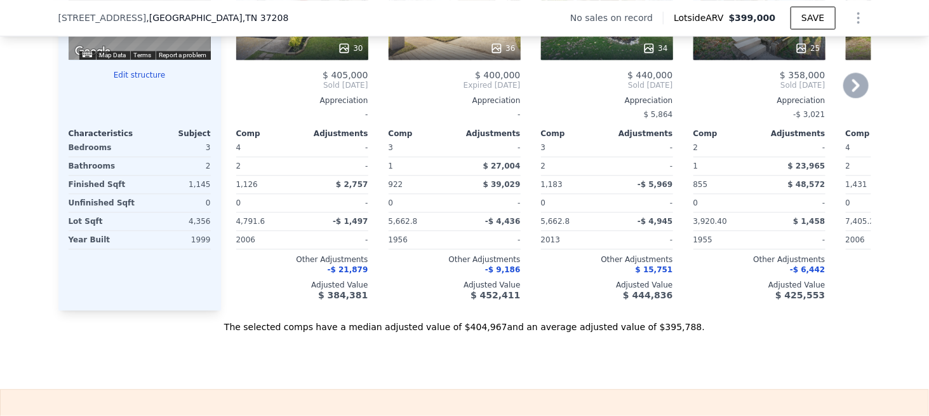
scroll to position [1393, 0]
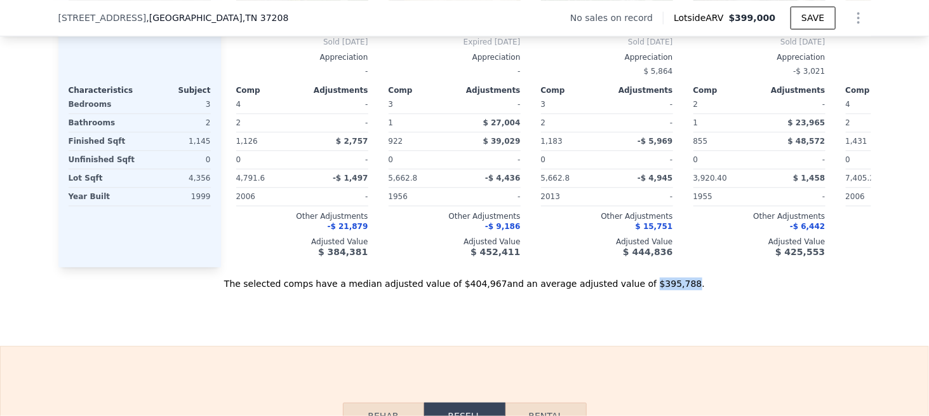
drag, startPoint x: 632, startPoint y: 299, endPoint x: 656, endPoint y: 299, distance: 24.8
click at [656, 290] on div "The selected comps have a median adjusted value of $404,967 and an average adju…" at bounding box center [464, 278] width 813 height 23
copy div "$395,788"
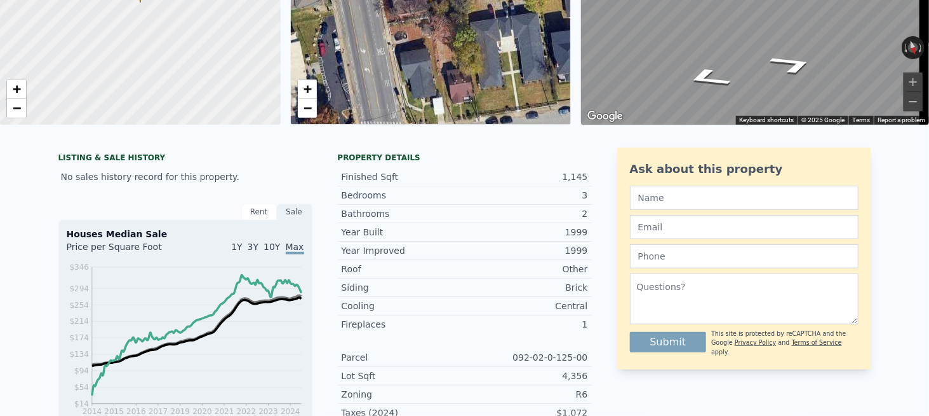
scroll to position [4, 0]
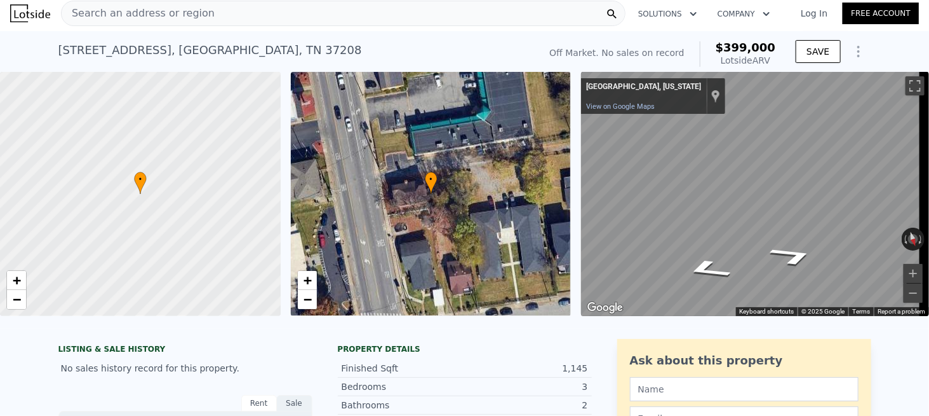
click at [187, 18] on span "Search an address or region" at bounding box center [138, 13] width 153 height 15
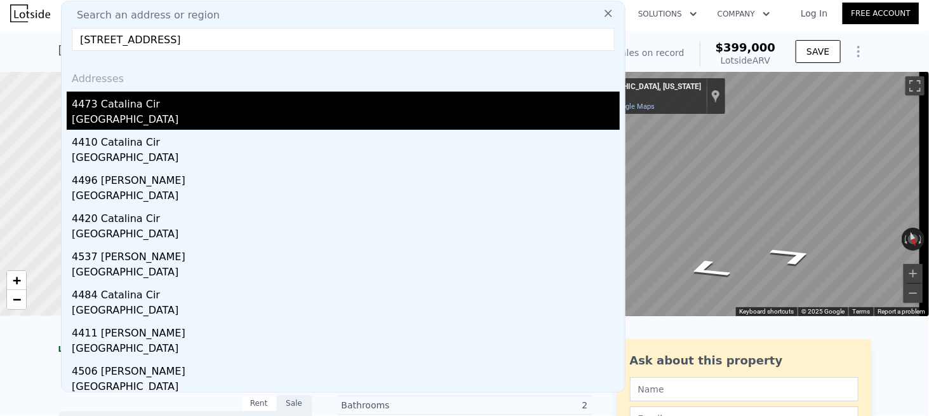
type input "[STREET_ADDRESS]"
click at [111, 112] on div "[GEOGRAPHIC_DATA]" at bounding box center [346, 121] width 548 height 18
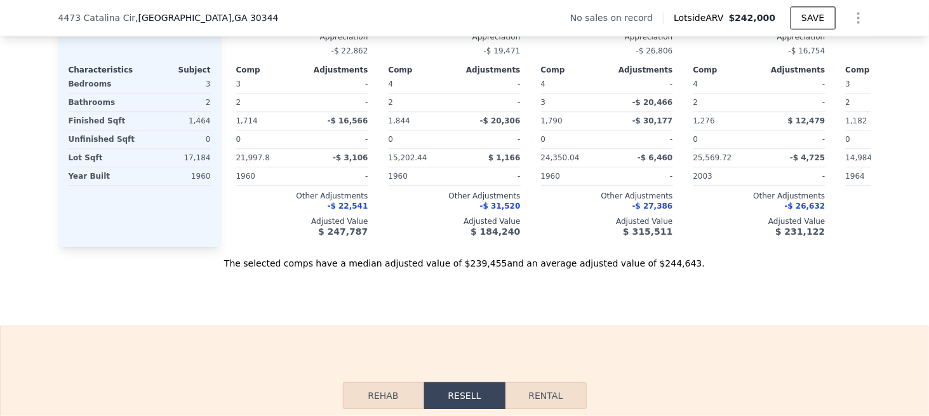
scroll to position [1525, 0]
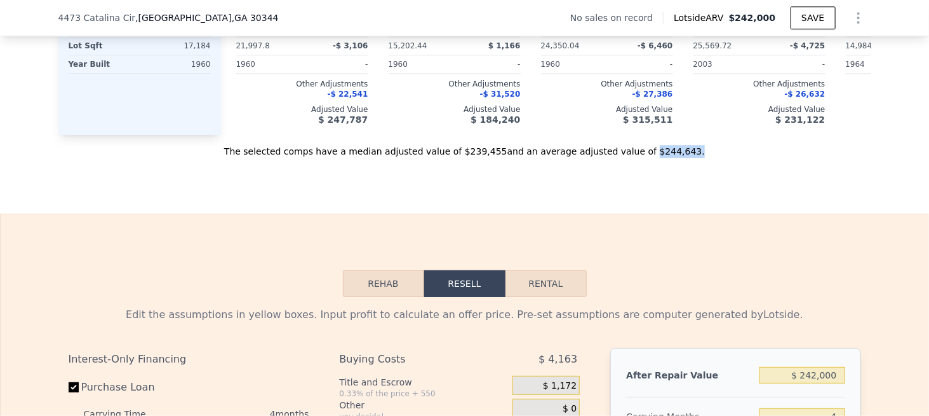
drag, startPoint x: 623, startPoint y: 169, endPoint x: 665, endPoint y: 168, distance: 42.0
click at [665, 158] on div "The selected comps have a median adjusted value of $239,455 and an average adju…" at bounding box center [464, 146] width 813 height 23
copy div "$244,643 ."
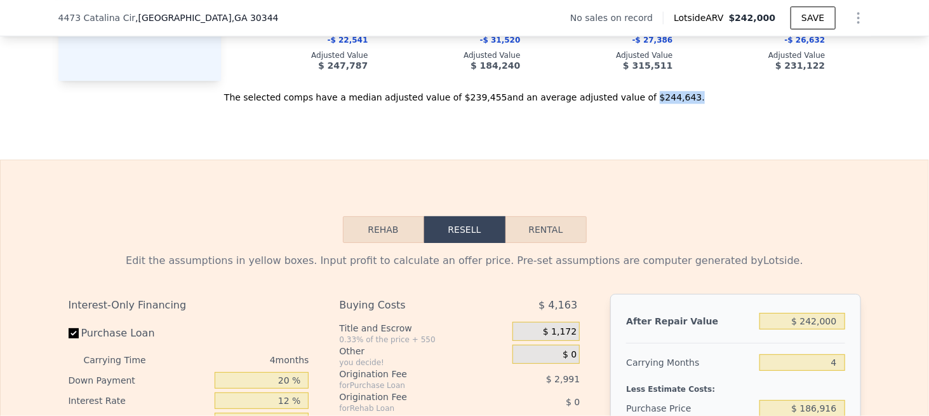
scroll to position [1583, 0]
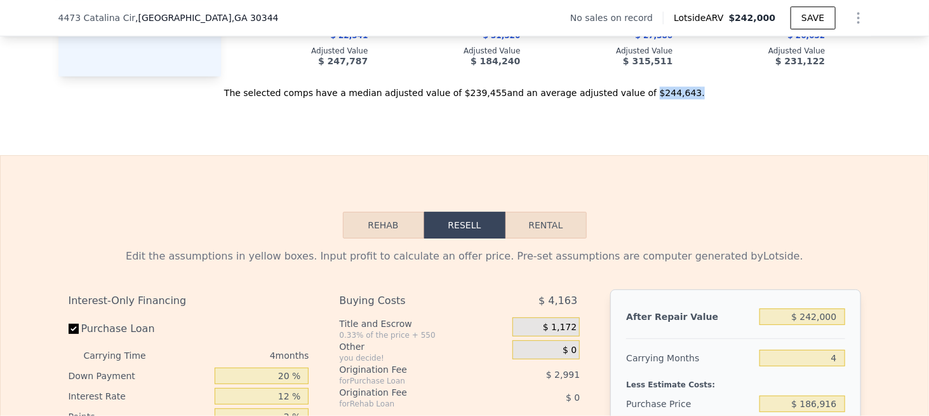
drag, startPoint x: 623, startPoint y: 107, endPoint x: 654, endPoint y: 107, distance: 31.8
click at [654, 99] on div "The selected comps have a median adjusted value of $239,455 and an average adju…" at bounding box center [464, 87] width 813 height 23
copy div "$244,643"
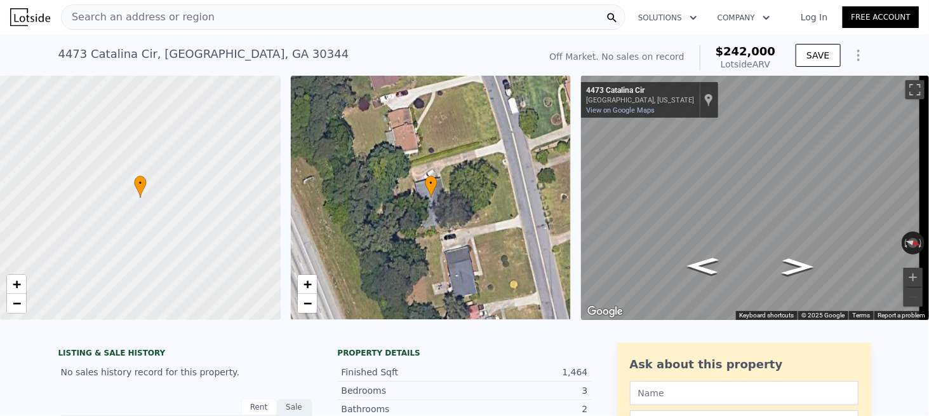
scroll to position [0, 0]
click at [200, 22] on div "Search an address or region" at bounding box center [343, 17] width 565 height 25
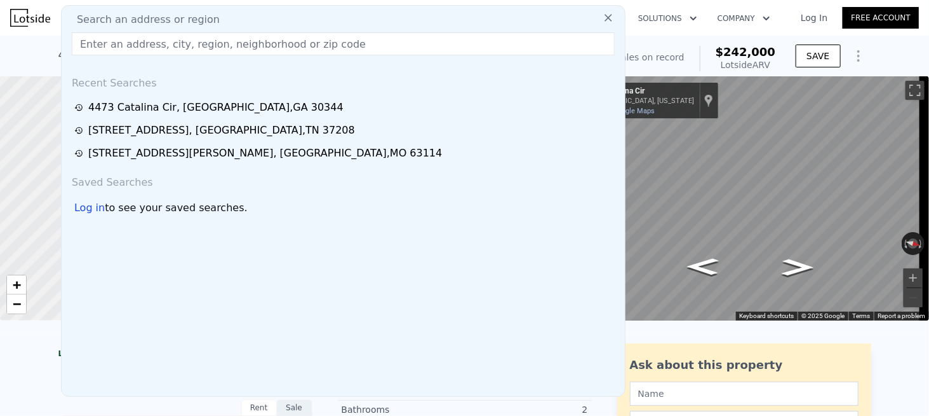
type input "[STREET_ADDRESS][PERSON_NAME]"
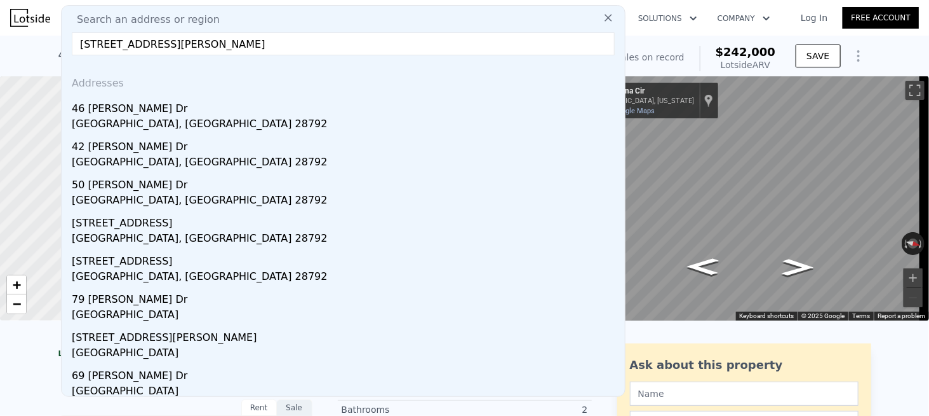
click at [118, 113] on div "46 [PERSON_NAME] Dr" at bounding box center [346, 106] width 548 height 20
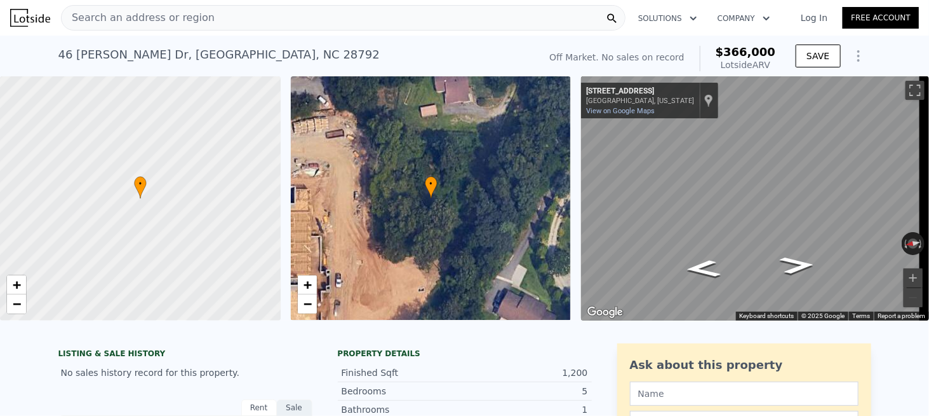
click at [224, 20] on div "Search an address or region" at bounding box center [343, 17] width 565 height 25
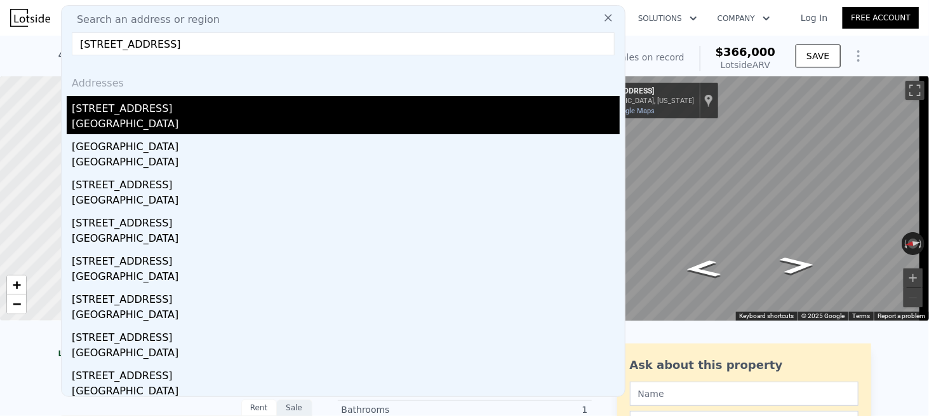
type input "[STREET_ADDRESS]"
click at [128, 118] on div "[GEOGRAPHIC_DATA]" at bounding box center [346, 125] width 548 height 18
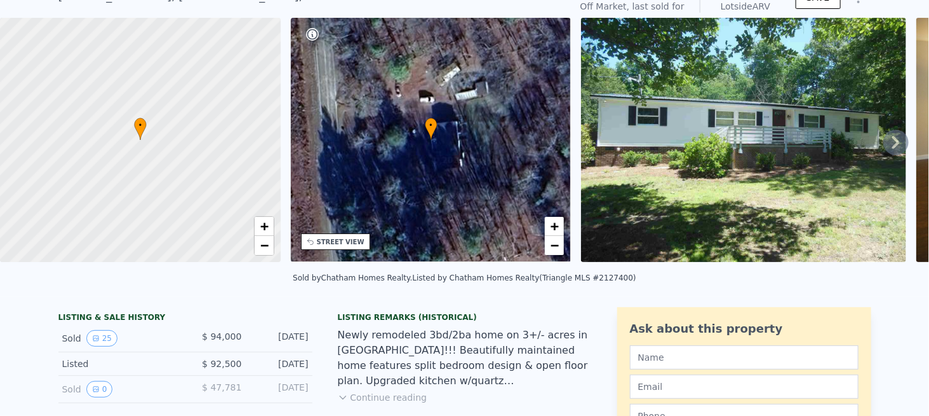
scroll to position [4, 0]
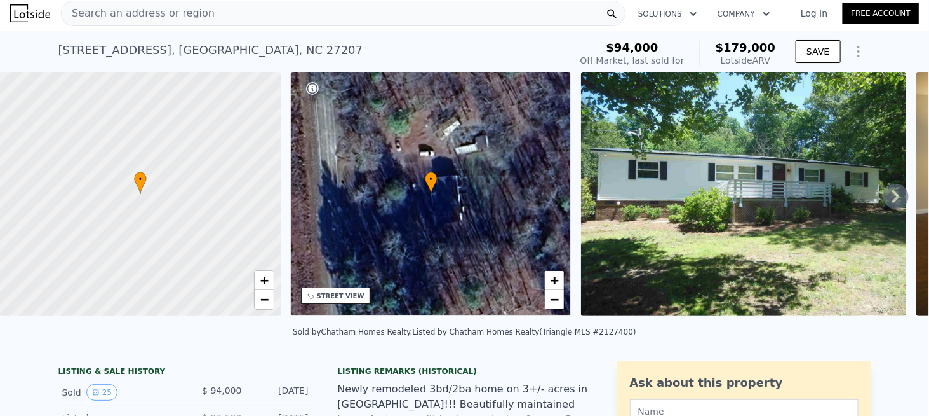
click at [130, 12] on span "Search an address or region" at bounding box center [138, 13] width 153 height 15
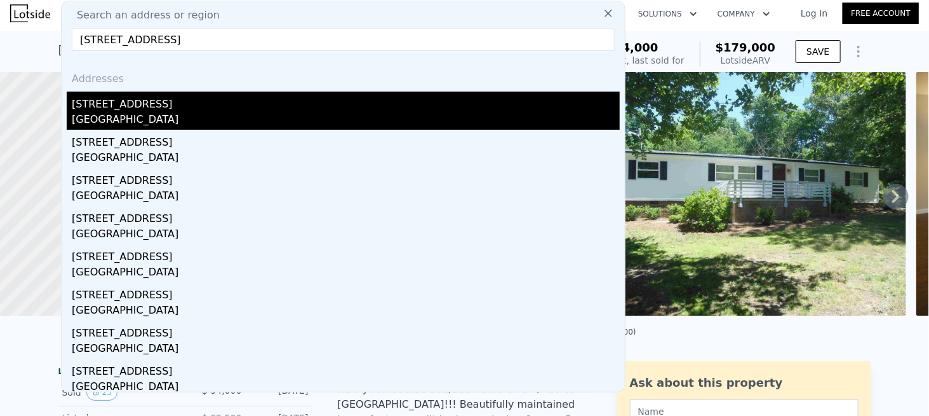
type input "[STREET_ADDRESS]"
click at [122, 111] on div "[STREET_ADDRESS]" at bounding box center [346, 101] width 548 height 20
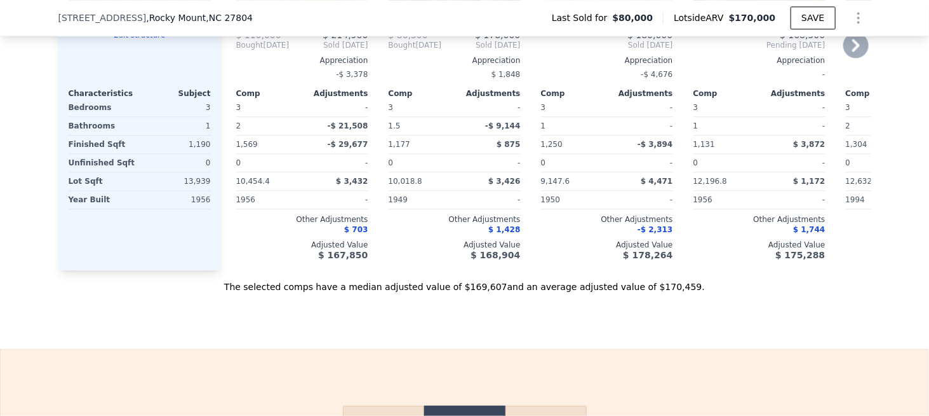
scroll to position [1398, 0]
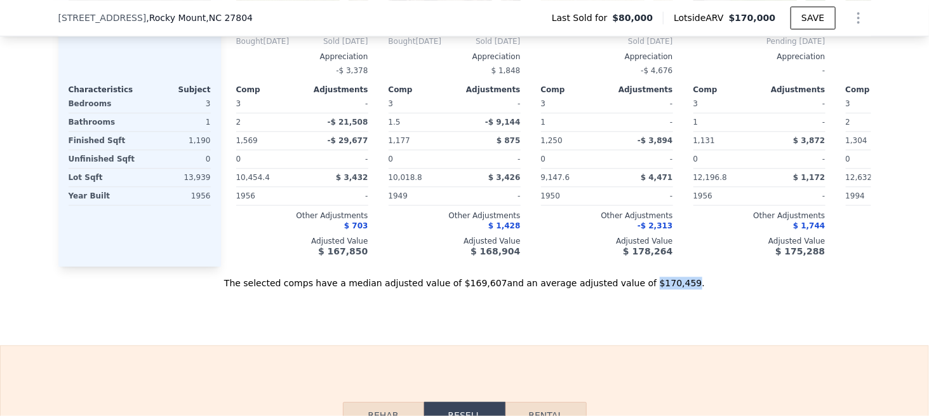
drag, startPoint x: 655, startPoint y: 295, endPoint x: 625, endPoint y: 297, distance: 30.5
click at [625, 289] on div "The selected comps have a median adjusted value of $169,607 and an average adju…" at bounding box center [464, 277] width 813 height 23
copy div "$170,459"
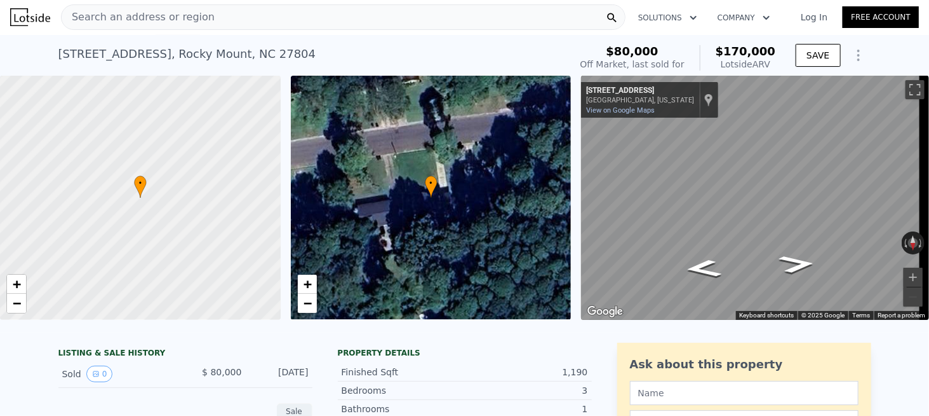
scroll to position [0, 0]
click at [202, 25] on div "Search an address or region" at bounding box center [343, 17] width 565 height 25
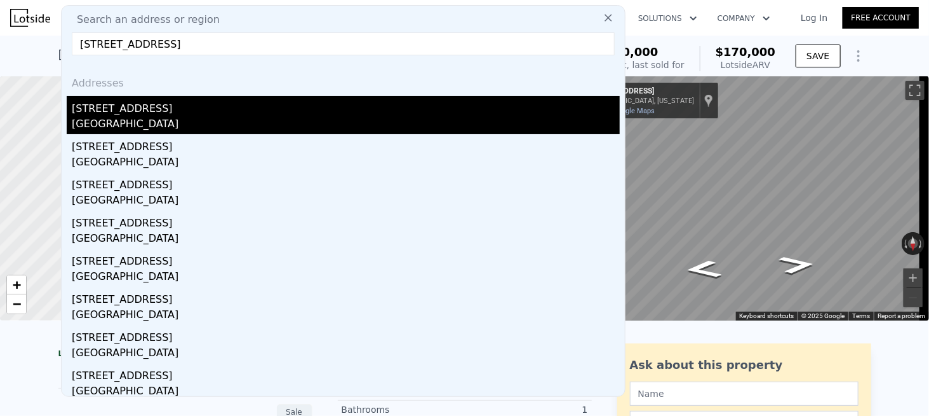
type input "[STREET_ADDRESS]"
click at [123, 117] on div "[GEOGRAPHIC_DATA]" at bounding box center [346, 125] width 548 height 18
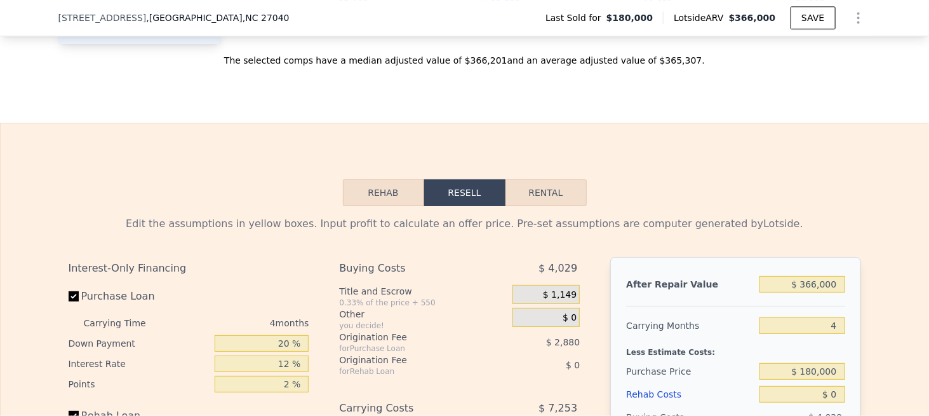
scroll to position [1520, 0]
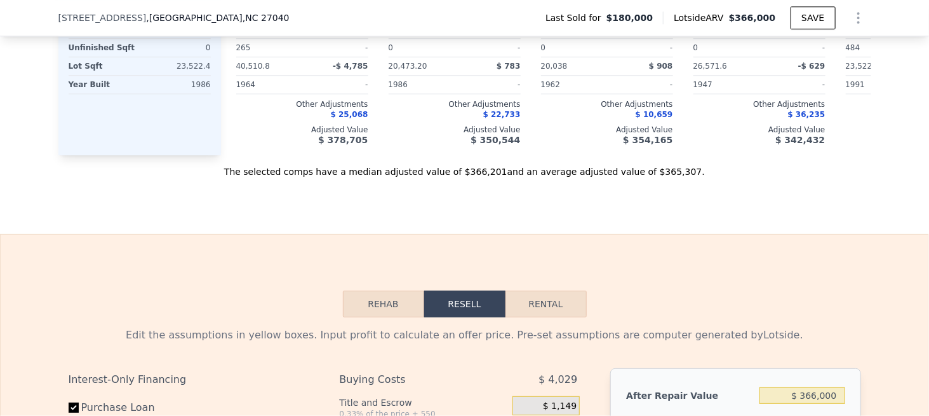
click at [625, 178] on div "The selected comps have a median adjusted value of $366,201 and an average adju…" at bounding box center [464, 166] width 813 height 23
drag, startPoint x: 621, startPoint y: 183, endPoint x: 656, endPoint y: 182, distance: 34.3
click at [656, 178] on div "The selected comps have a median adjusted value of $366,201 and an average adju…" at bounding box center [464, 166] width 813 height 23
copy div "$365,307"
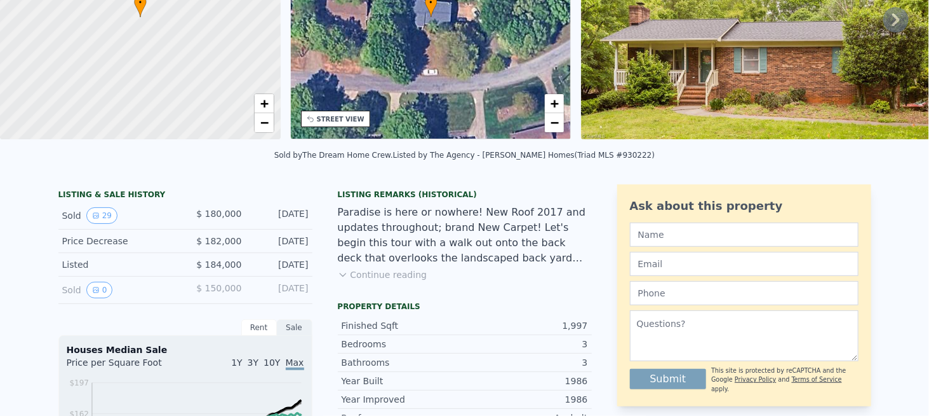
scroll to position [0, 0]
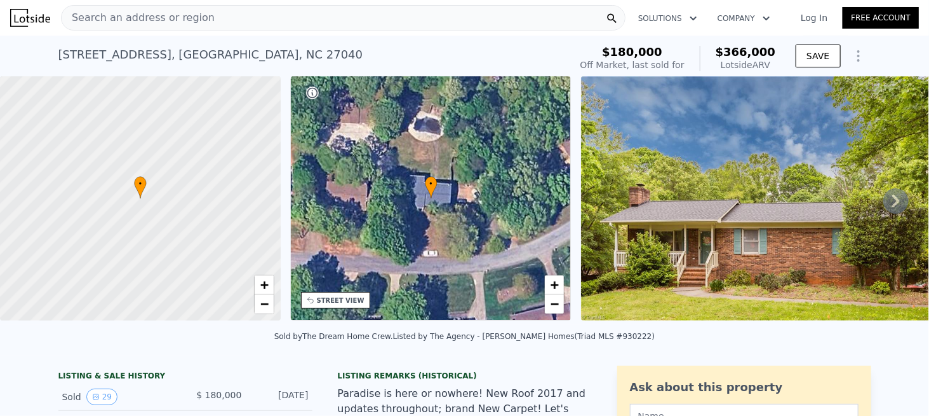
click at [244, 17] on div "Search an address or region" at bounding box center [343, 17] width 565 height 25
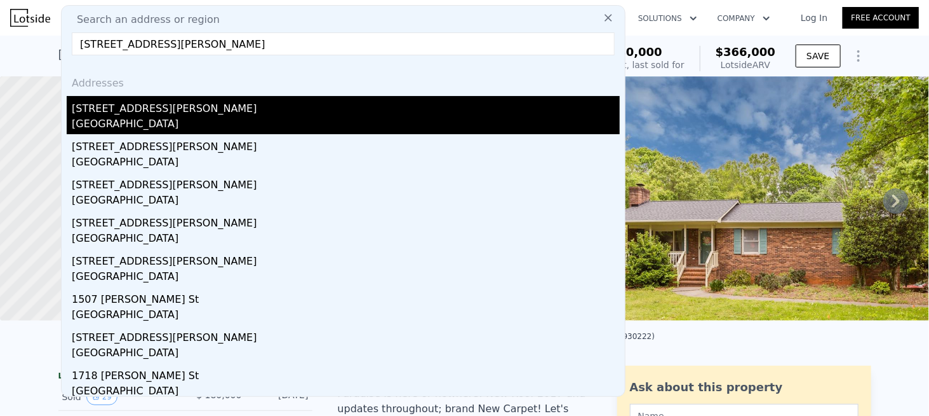
type input "[STREET_ADDRESS][PERSON_NAME]"
click at [128, 106] on div "[STREET_ADDRESS][PERSON_NAME]" at bounding box center [346, 106] width 548 height 20
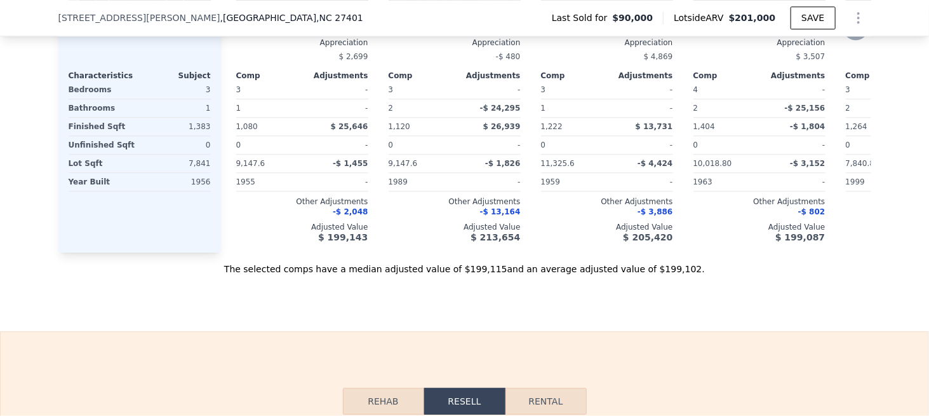
scroll to position [1393, 0]
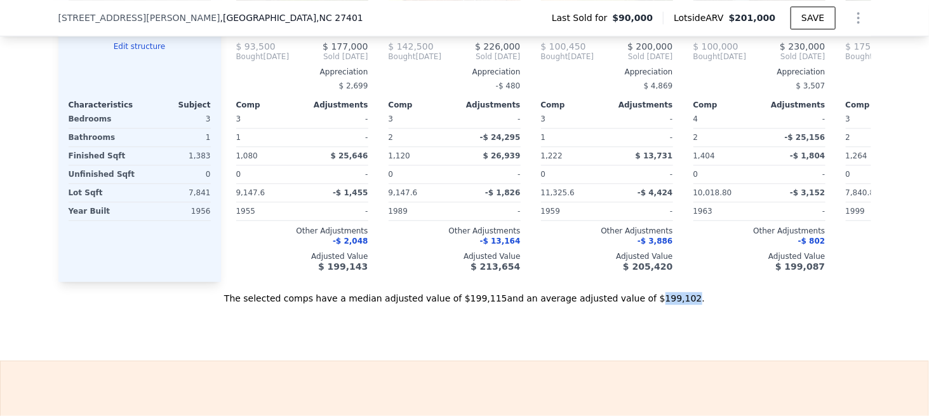
drag, startPoint x: 626, startPoint y: 314, endPoint x: 652, endPoint y: 315, distance: 26.7
click at [652, 304] on div "The selected comps have a median adjusted value of $199,115 and an average adju…" at bounding box center [464, 292] width 813 height 23
copy div "199,102"
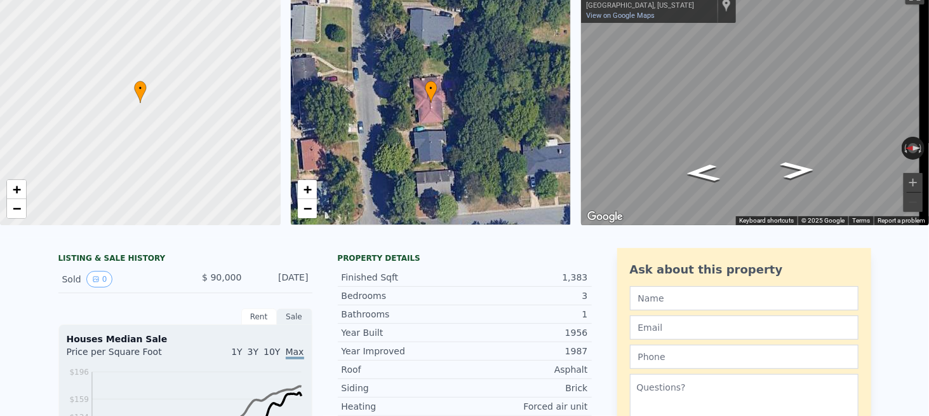
scroll to position [0, 0]
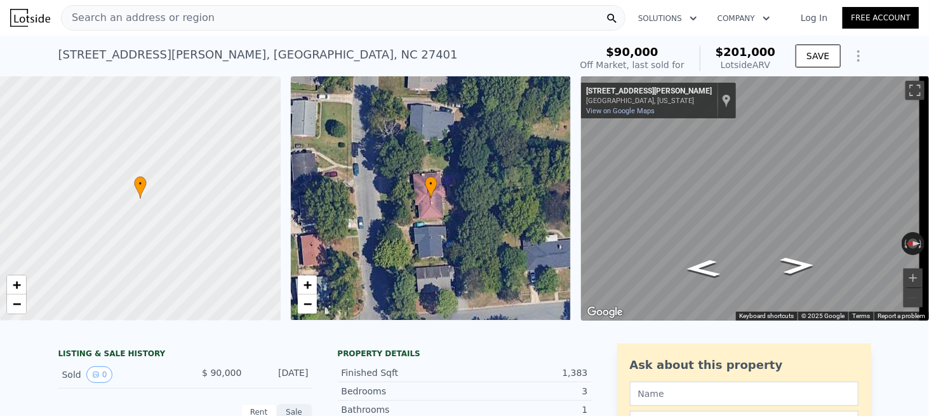
click at [195, 20] on span "Search an address or region" at bounding box center [138, 17] width 153 height 15
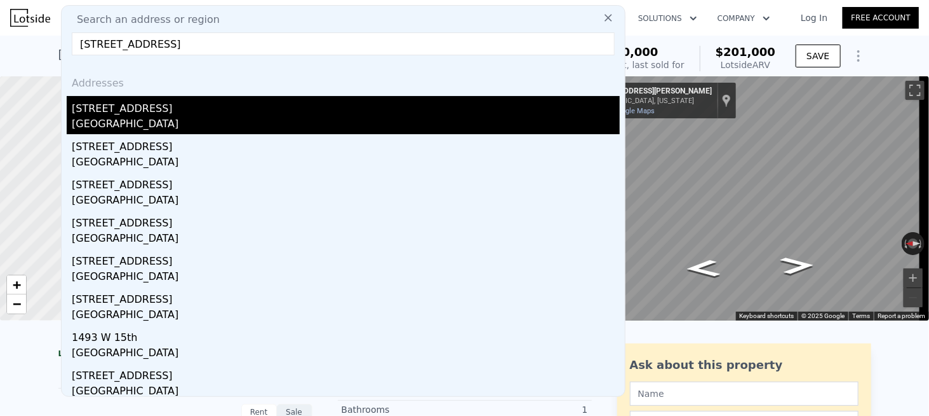
type input "[STREET_ADDRESS]"
click at [122, 110] on div "[STREET_ADDRESS]" at bounding box center [346, 106] width 548 height 20
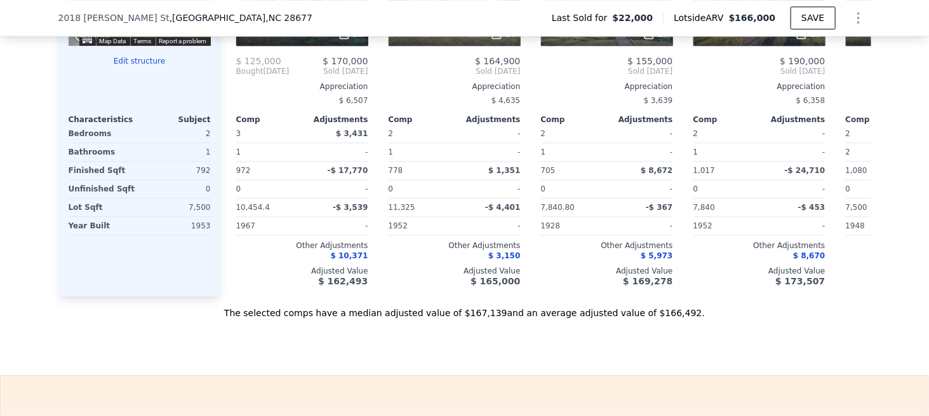
scroll to position [1393, 0]
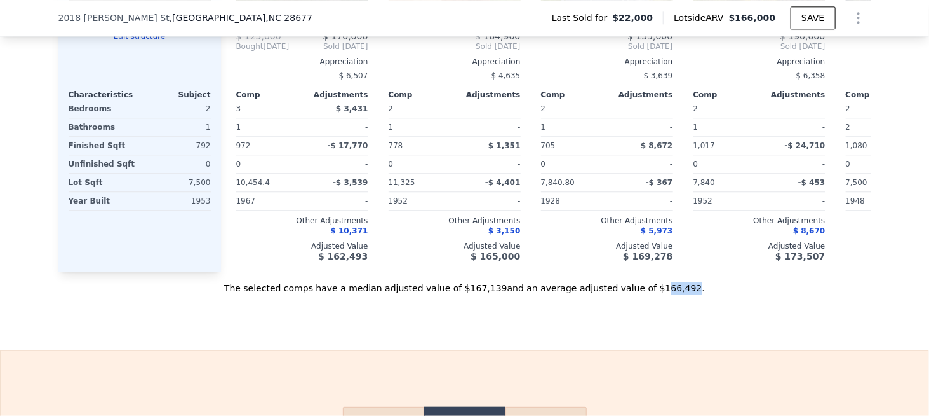
drag, startPoint x: 651, startPoint y: 302, endPoint x: 629, endPoint y: 302, distance: 22.2
click at [629, 294] on div "The selected comps have a median adjusted value of $167,139 and an average adju…" at bounding box center [464, 282] width 813 height 23
drag, startPoint x: 654, startPoint y: 302, endPoint x: 626, endPoint y: 302, distance: 27.3
click at [626, 294] on div "The selected comps have a median adjusted value of $167,139 and an average adju…" at bounding box center [464, 282] width 813 height 23
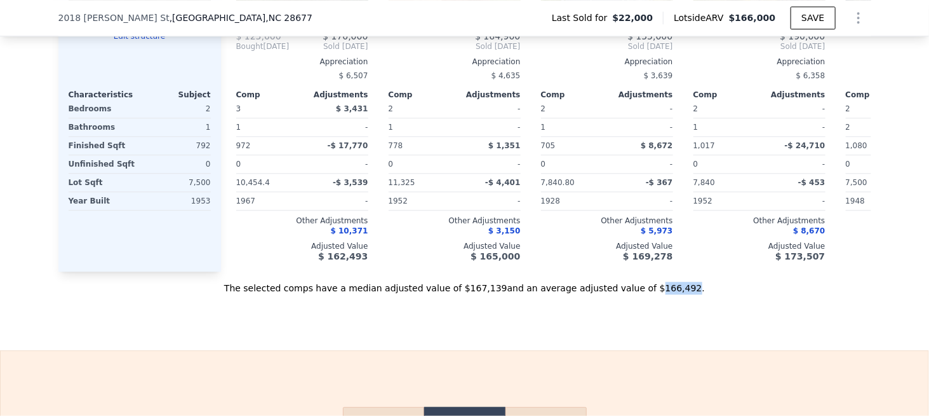
copy div "166,492"
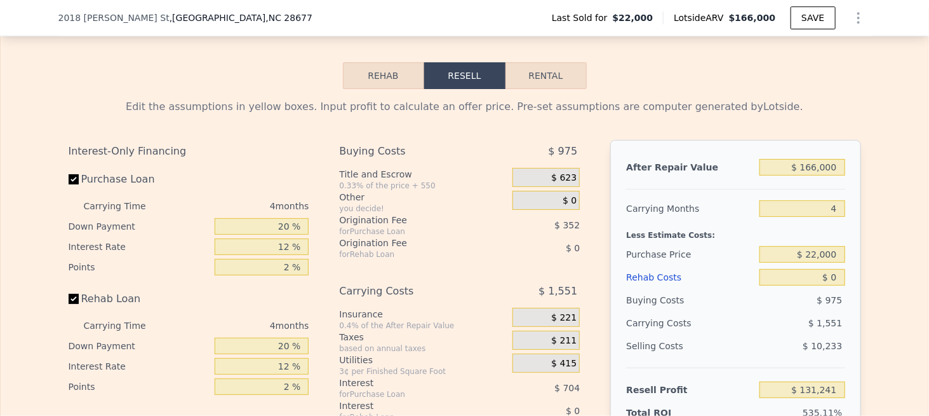
scroll to position [1520, 0]
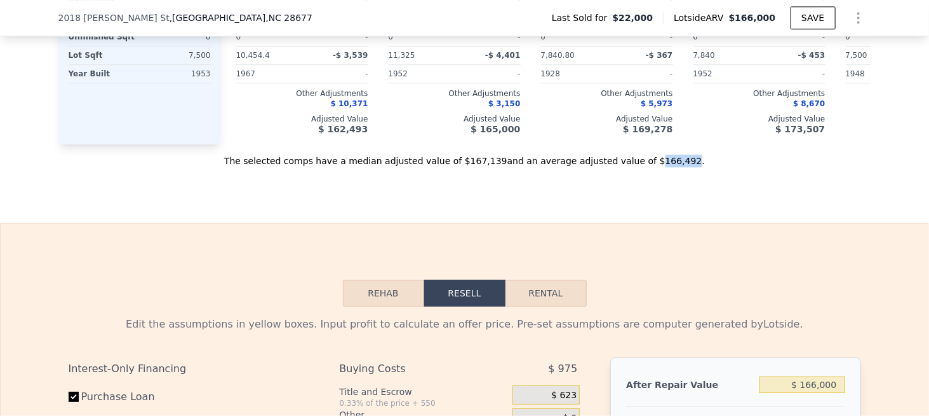
copy div "166,492"
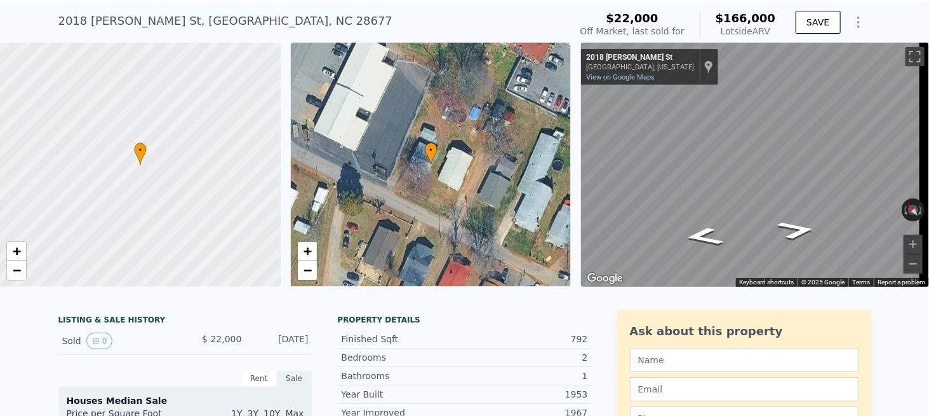
scroll to position [4, 0]
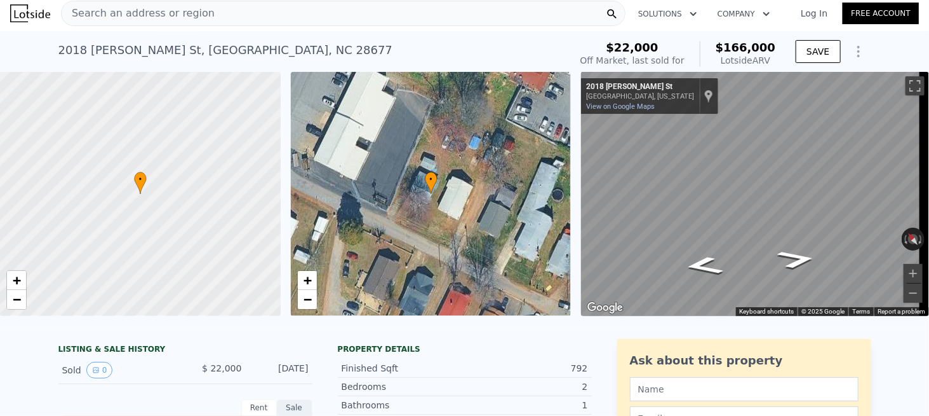
click at [220, 17] on div "Search an address or region" at bounding box center [343, 13] width 565 height 25
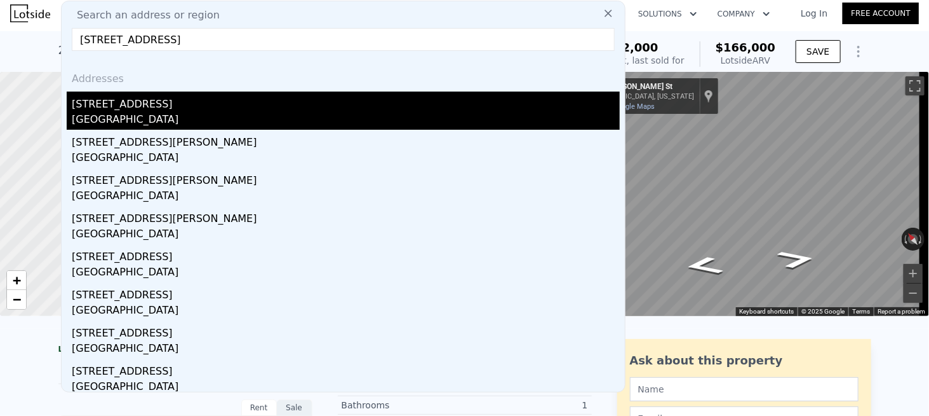
type input "3134 Pacific Ave, Memphis, TN 38112"
click at [116, 111] on div "3134 Pacific Ave Memphis, TN 38112" at bounding box center [346, 110] width 548 height 38
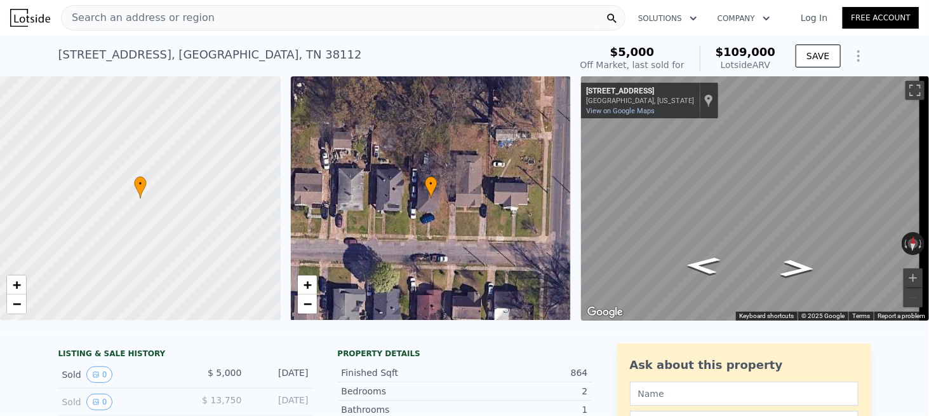
click at [190, 25] on span "Search an address or region" at bounding box center [138, 17] width 153 height 15
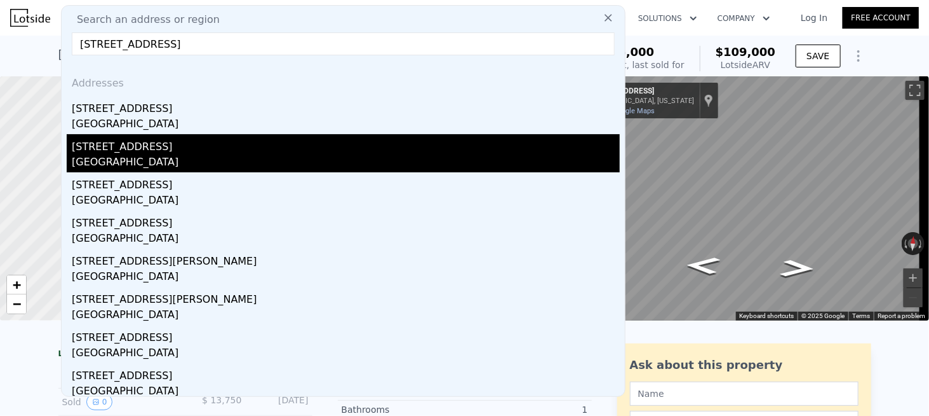
type input "7037 Avenue L, Houston, TX 77011"
click at [165, 157] on div "Houston, TX 77011" at bounding box center [346, 163] width 548 height 18
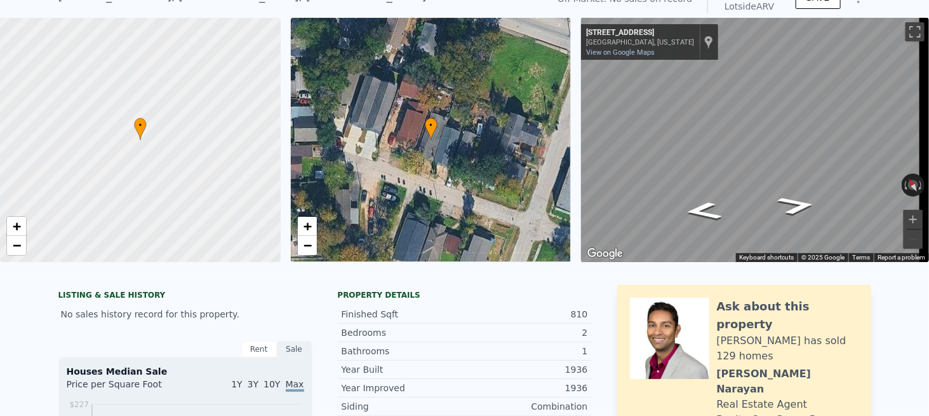
scroll to position [4, 0]
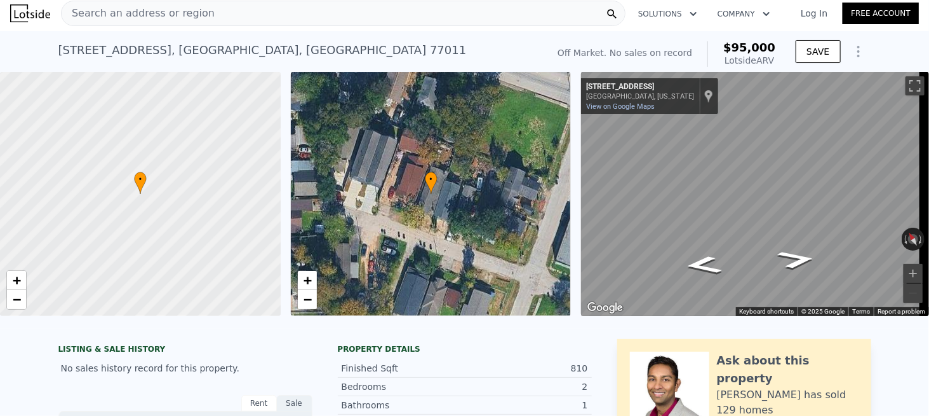
click at [287, 22] on div "Search an address or region" at bounding box center [343, 13] width 565 height 25
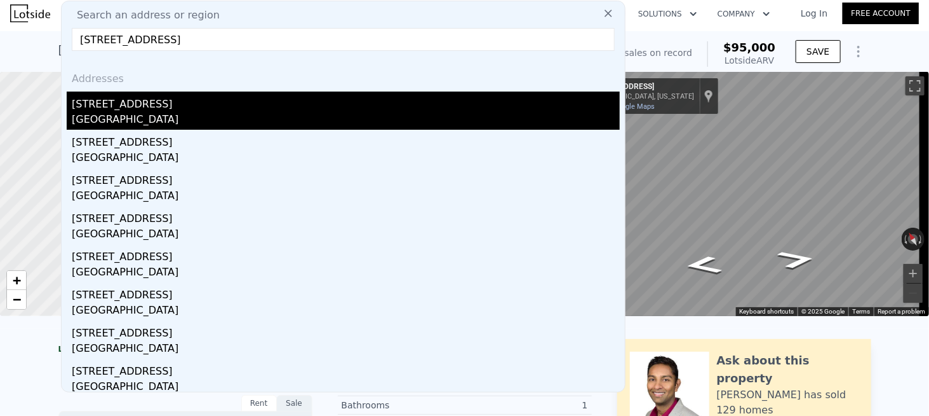
type input "1110 E 44th St, Odessa, TX 79762"
click at [128, 106] on div "1110 E 44th St" at bounding box center [346, 101] width 548 height 20
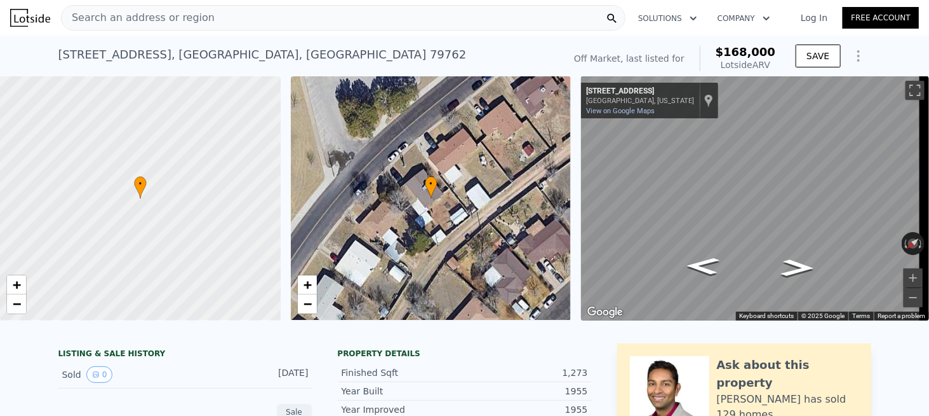
click at [208, 19] on div "Search an address or region" at bounding box center [343, 17] width 565 height 25
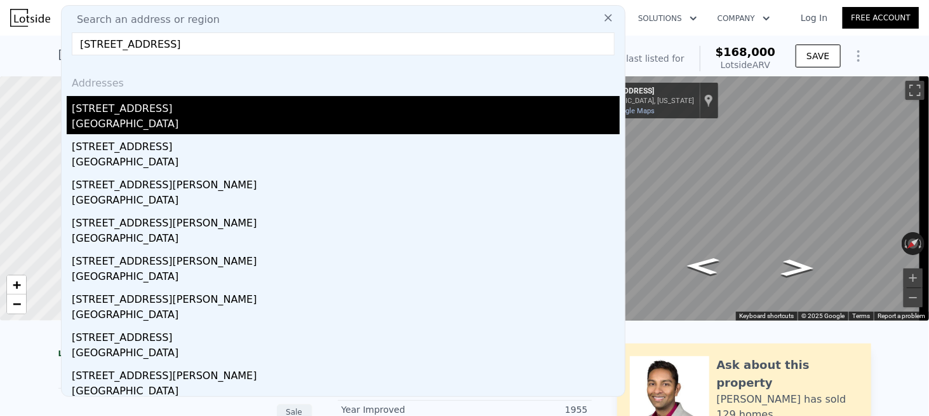
type input "409 N F St, Midland, TX 79701"
click at [152, 117] on div "Midland, TX 79701" at bounding box center [346, 125] width 548 height 18
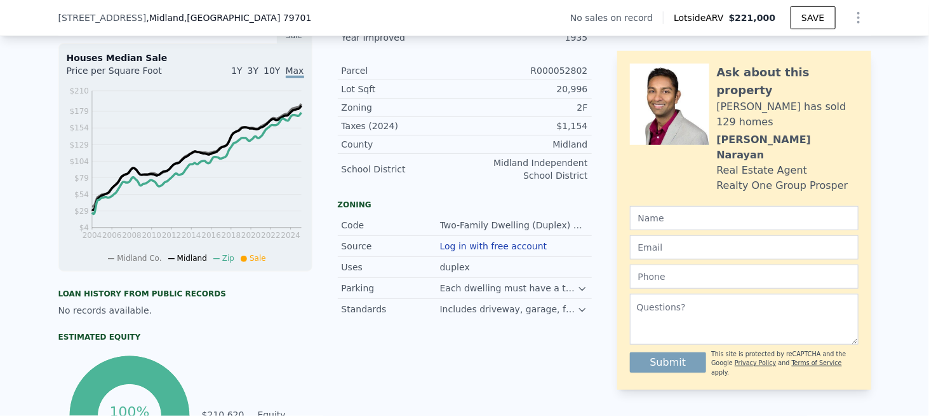
scroll to position [249, 0]
